Goal: Task Accomplishment & Management: Use online tool/utility

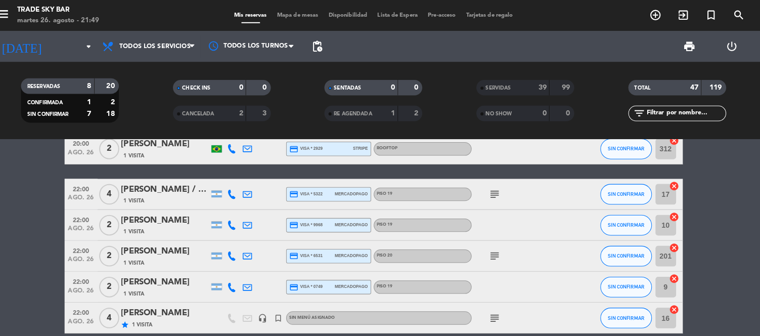
scroll to position [80, 0]
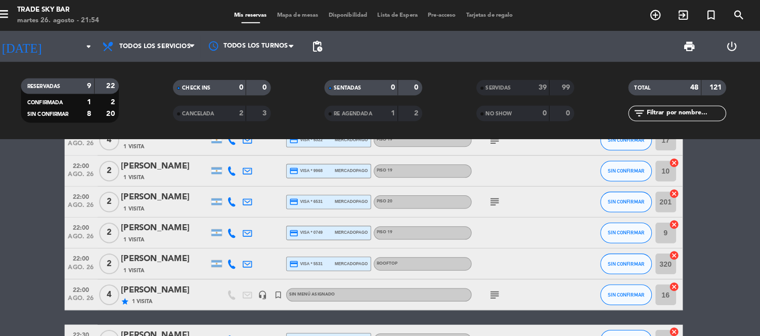
click at [495, 198] on icon "subject" at bounding box center [499, 198] width 12 height 12
click at [623, 200] on span "SIN CONFIRMAR" at bounding box center [628, 198] width 36 height 6
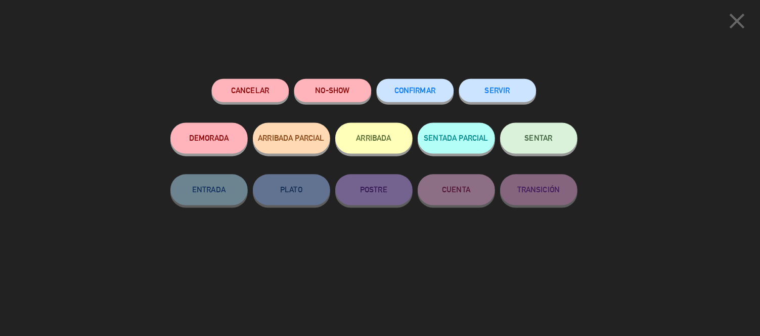
click at [511, 86] on button "SERVIR" at bounding box center [502, 88] width 76 height 23
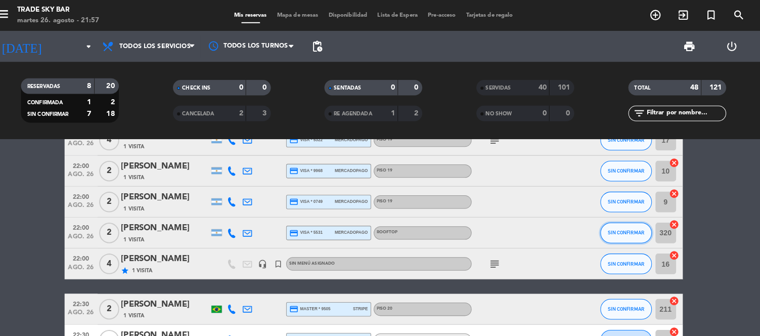
click at [634, 231] on span "SIN CONFIRMAR" at bounding box center [628, 229] width 36 height 6
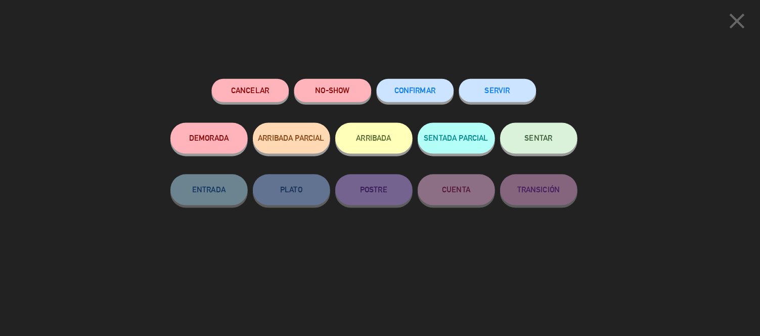
click at [522, 86] on button "SERVIR" at bounding box center [502, 88] width 76 height 23
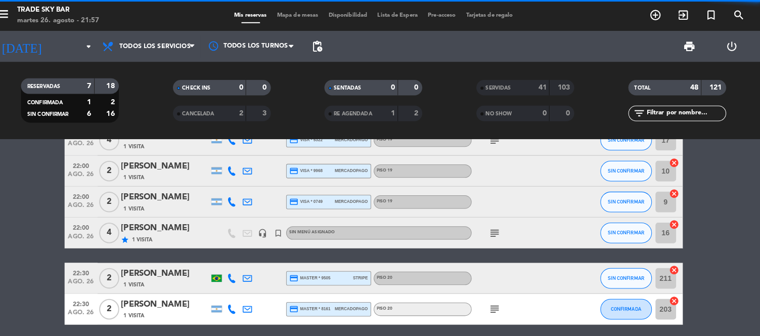
scroll to position [49, 0]
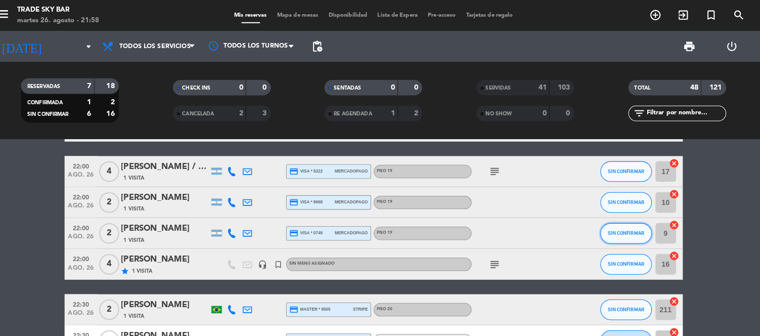
click at [634, 236] on button "SIN CONFIRMAR" at bounding box center [628, 229] width 51 height 20
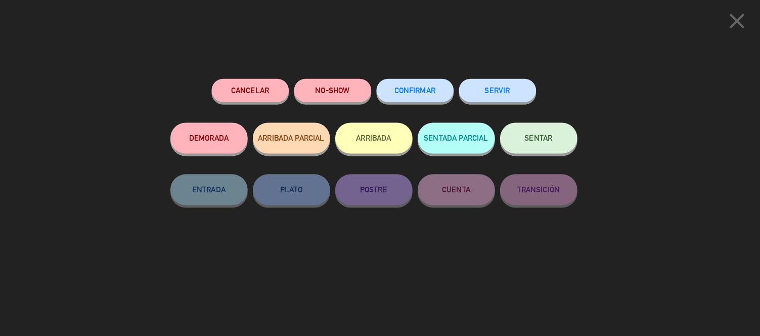
click at [525, 86] on button "SERVIR" at bounding box center [502, 88] width 76 height 23
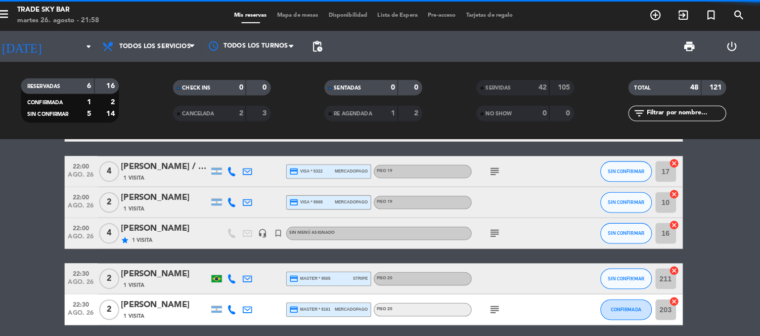
scroll to position [19, 0]
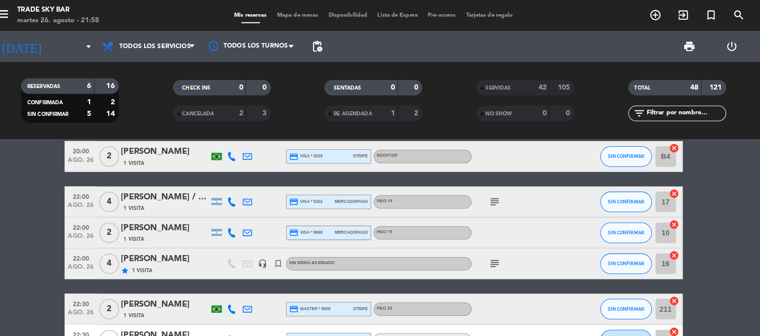
click at [499, 85] on span "SERVIDAS" at bounding box center [502, 86] width 25 height 5
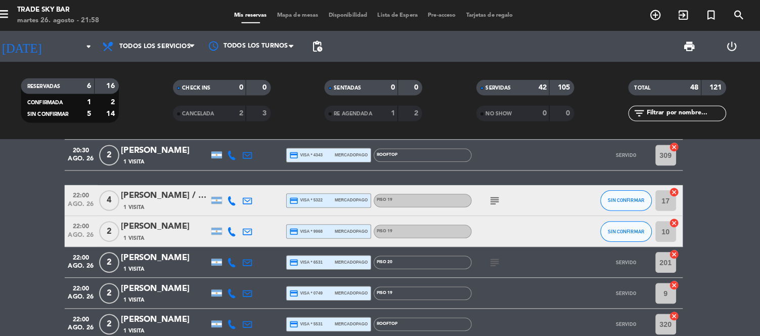
scroll to position [1245, 0]
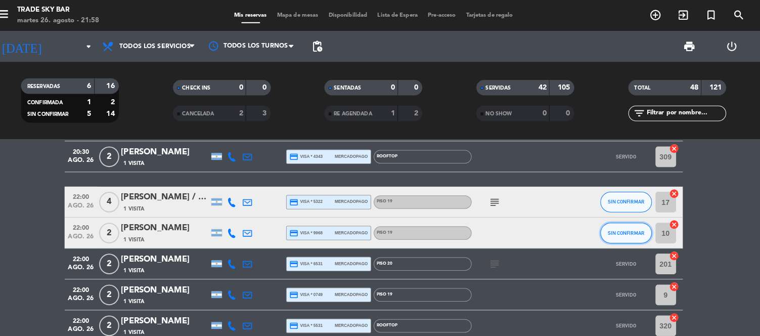
click at [614, 233] on button "SIN CONFIRMAR" at bounding box center [628, 228] width 51 height 20
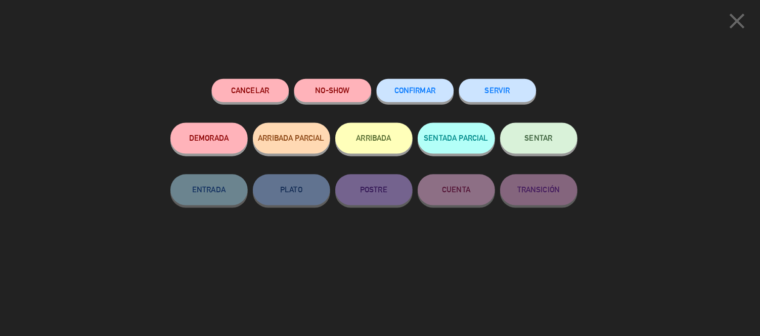
click at [382, 146] on button "ARRIBADA" at bounding box center [380, 135] width 76 height 30
click at [383, 130] on button "ARRIBADA" at bounding box center [380, 135] width 76 height 30
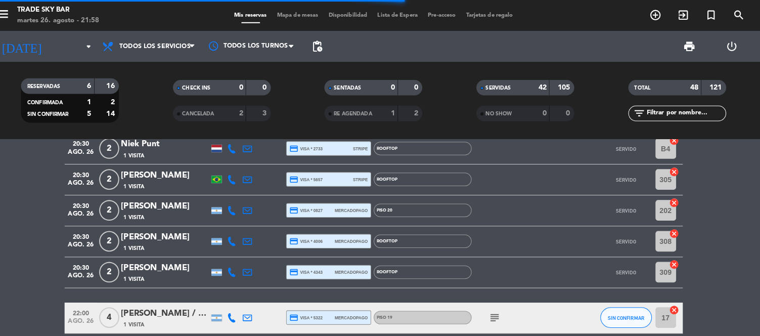
scroll to position [1357, 0]
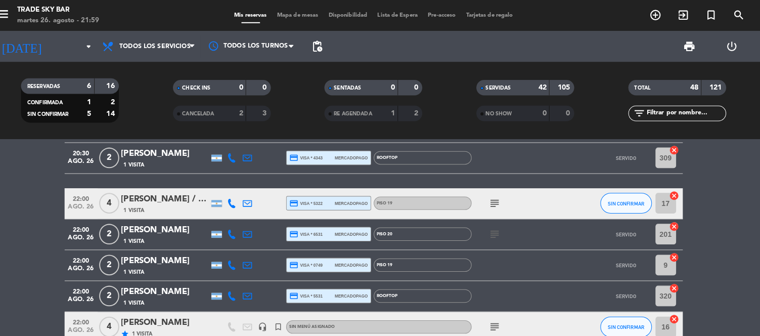
click at [523, 89] on div "SERVIDAS" at bounding box center [507, 86] width 47 height 12
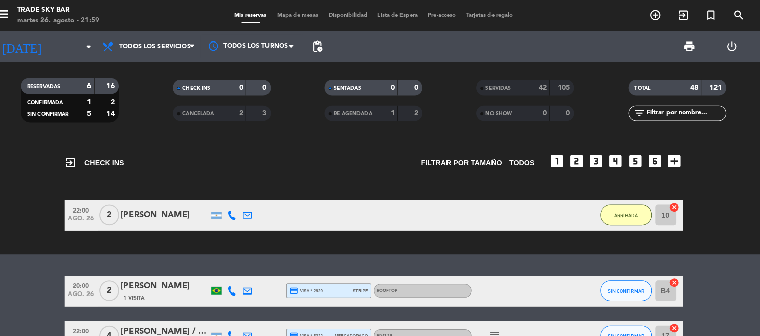
scroll to position [0, 0]
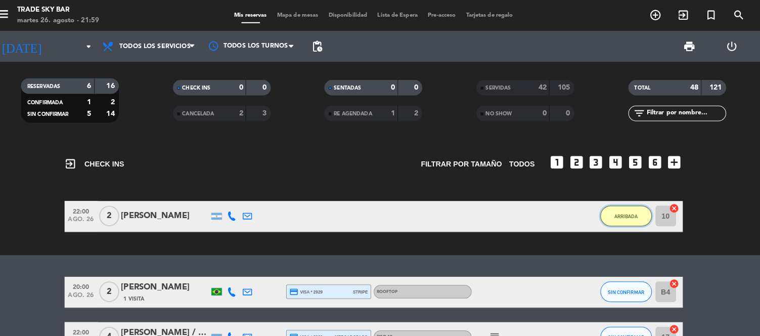
click at [635, 213] on button "ARRIBADA" at bounding box center [628, 212] width 51 height 20
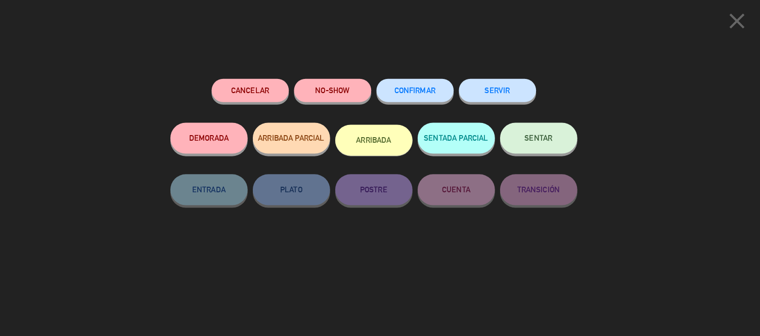
click at [520, 83] on button "SERVIR" at bounding box center [502, 88] width 76 height 23
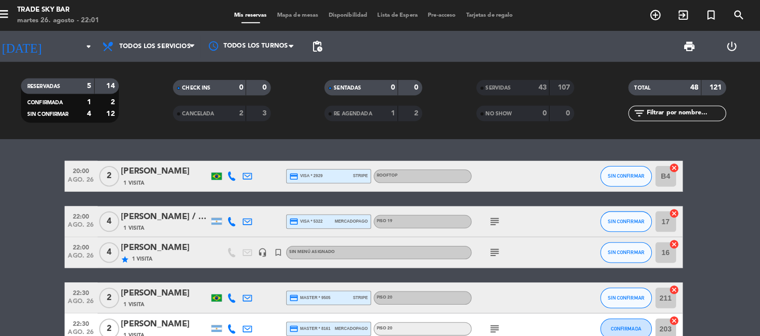
click at [522, 83] on div "SERVIDAS" at bounding box center [507, 86] width 47 height 12
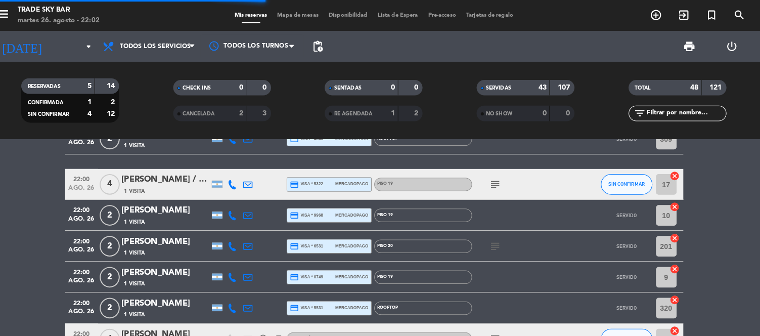
scroll to position [1260, 0]
